Goal: Task Accomplishment & Management: Manage account settings

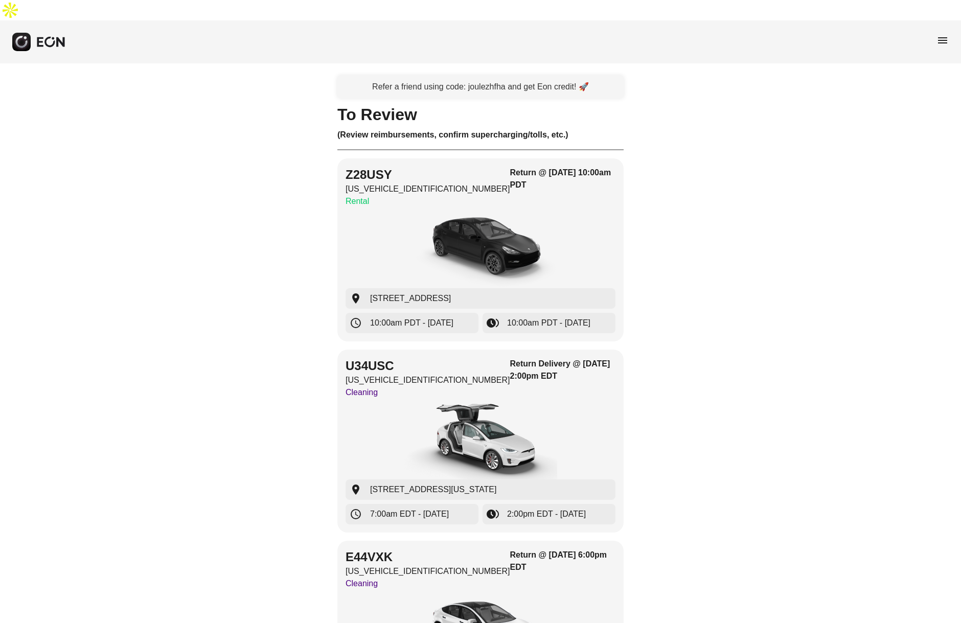
click at [939, 34] on div "menu" at bounding box center [943, 42] width 12 height 16
click at [942, 34] on span "menu" at bounding box center [943, 40] width 12 height 12
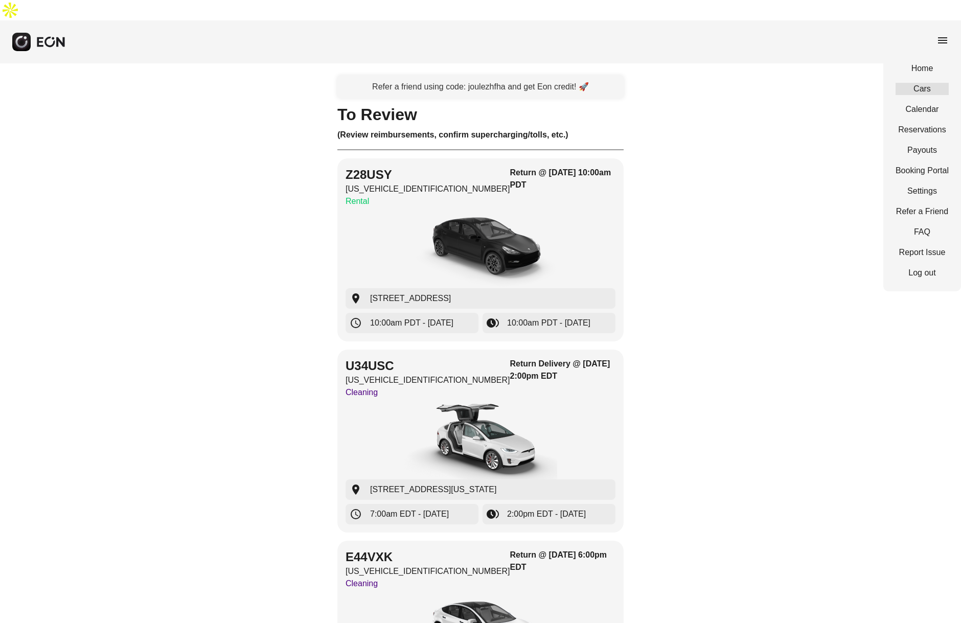
click at [925, 83] on link "Cars" at bounding box center [922, 89] width 53 height 12
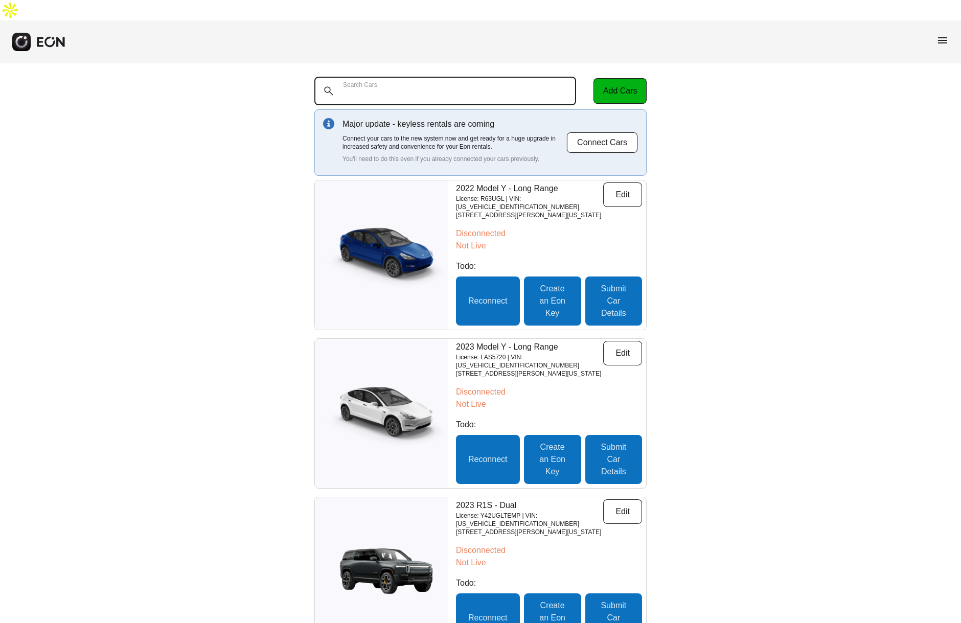
click at [466, 77] on Cars "Search Cars" at bounding box center [445, 91] width 262 height 29
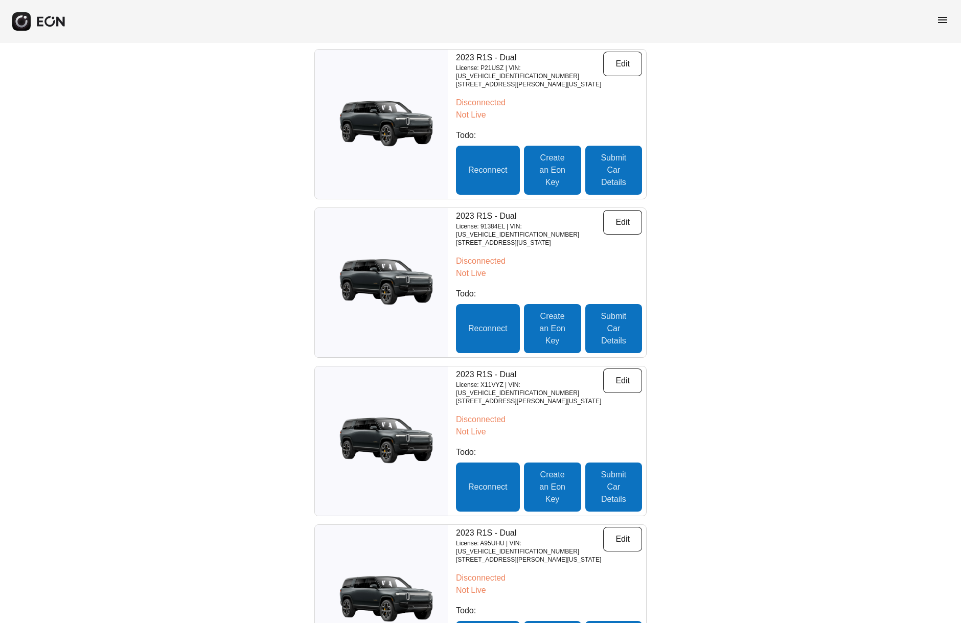
scroll to position [1387, 0]
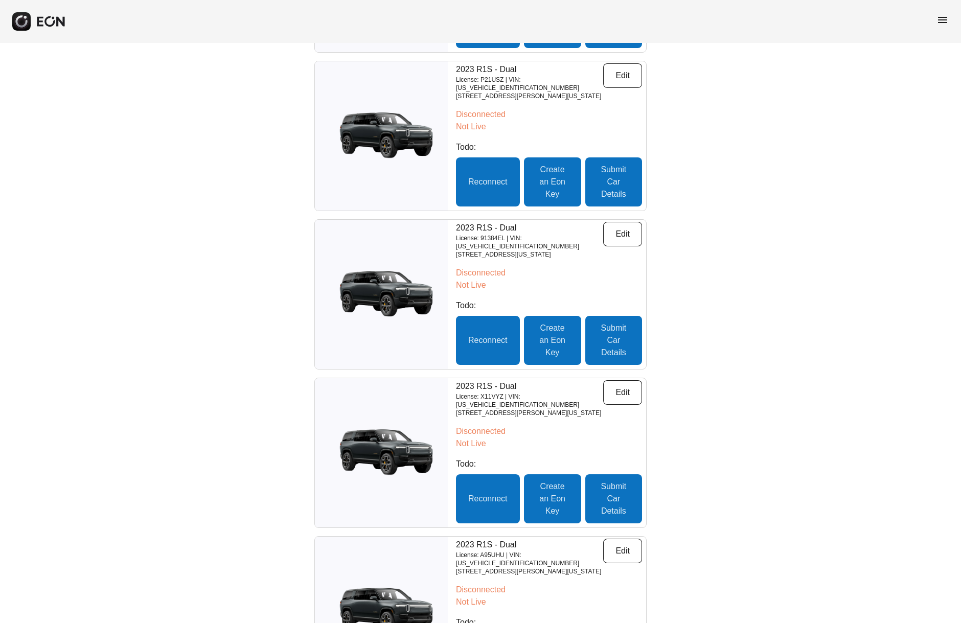
click at [415, 261] on img at bounding box center [381, 294] width 133 height 66
click at [620, 222] on button "Edit" at bounding box center [622, 234] width 39 height 25
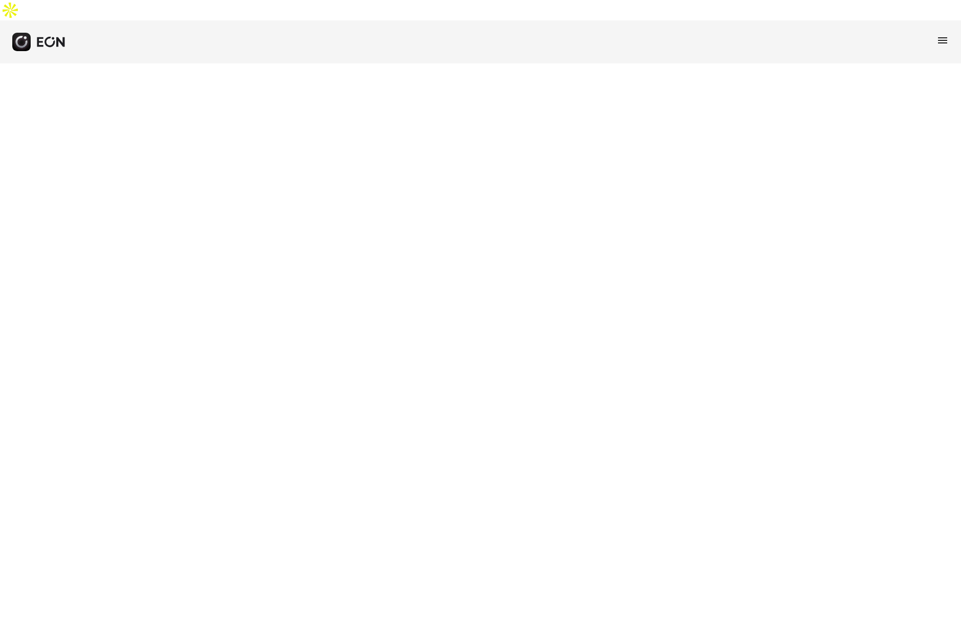
select select "**"
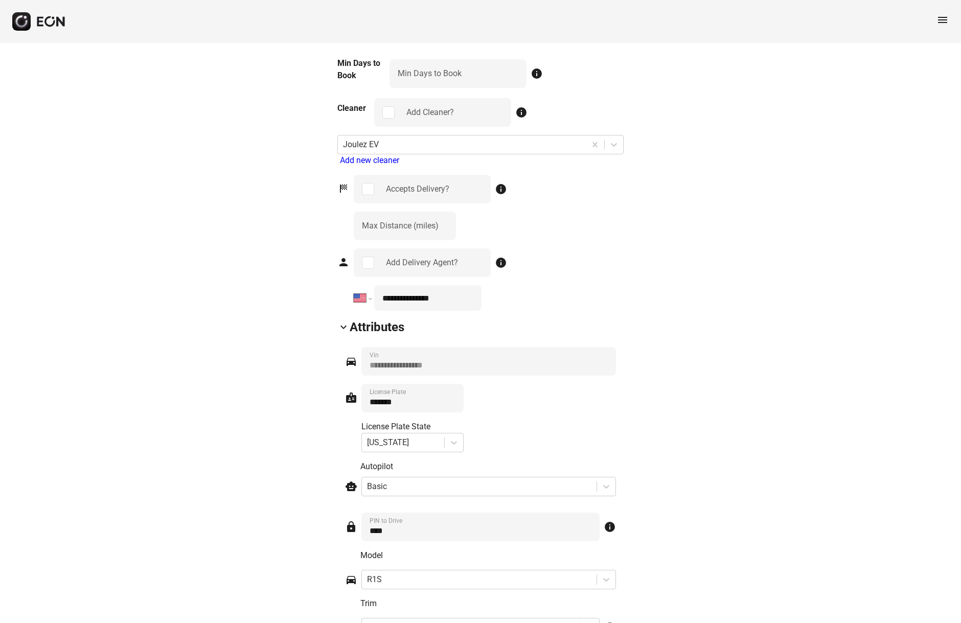
scroll to position [1195, 0]
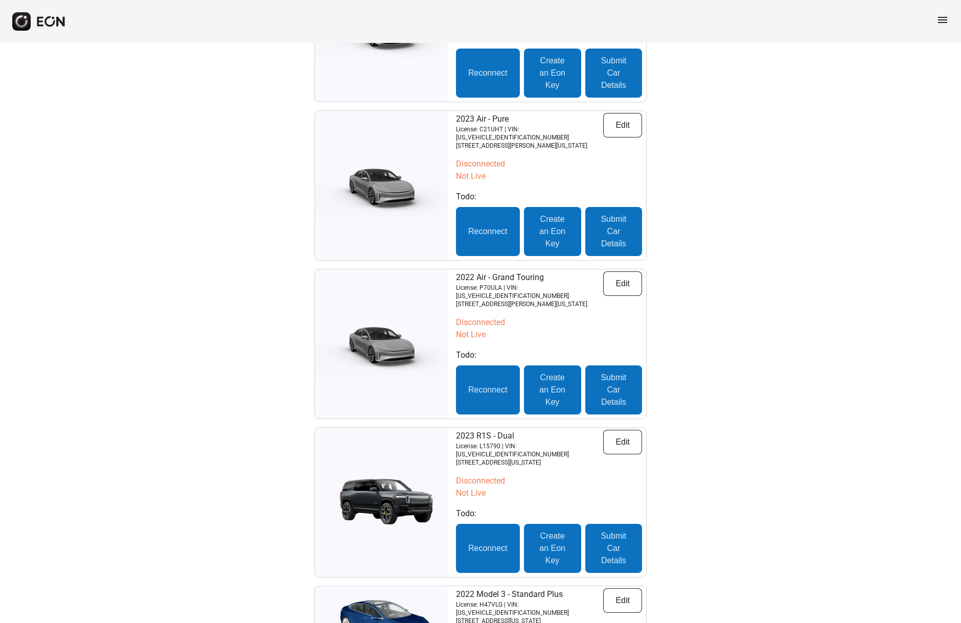
scroll to position [3399, 0]
